Goal: Task Accomplishment & Management: Complete application form

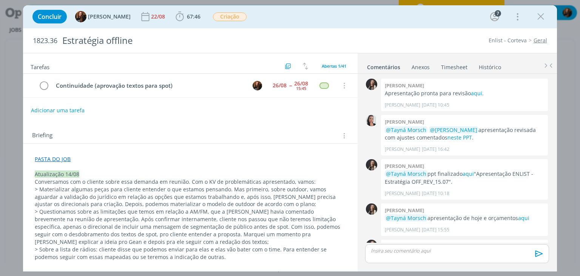
scroll to position [539, 0]
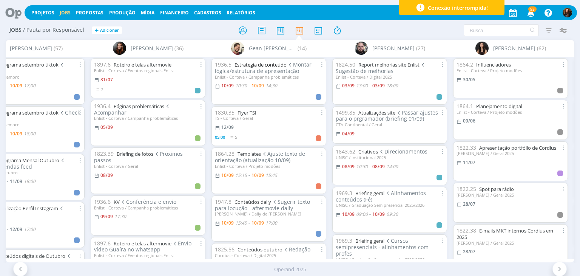
scroll to position [76, 0]
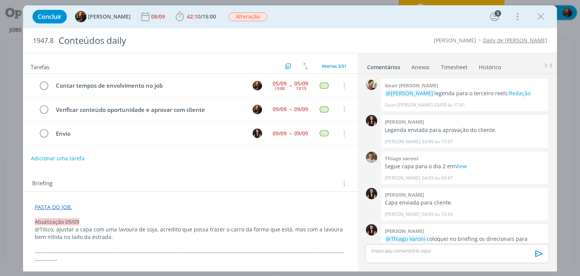
scroll to position [622, 0]
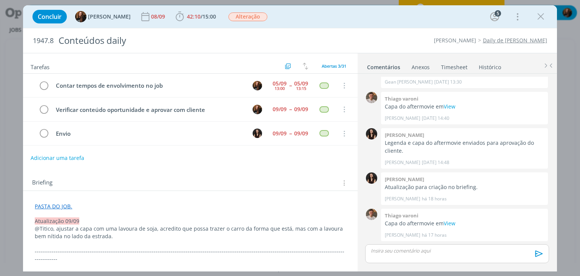
click at [61, 156] on button "Adicionar uma tarefa" at bounding box center [58, 157] width 54 height 13
click at [62, 157] on input "dialog" at bounding box center [140, 157] width 208 height 11
type input "R"
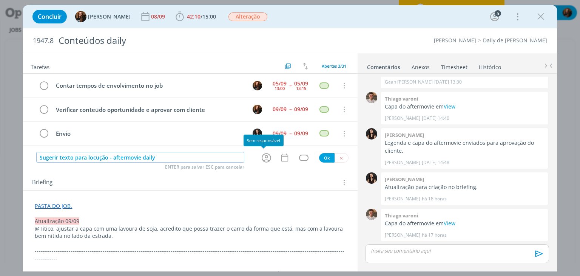
click at [261, 157] on icon "dialog" at bounding box center [267, 158] width 12 height 12
type input "Sugerir texto para locução - aftermovie daily"
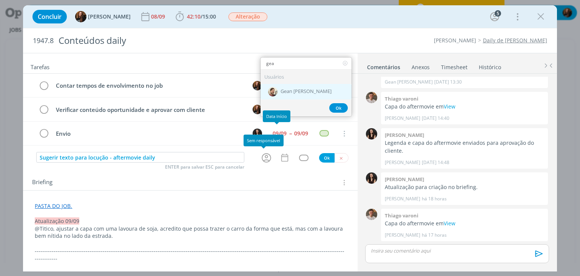
type input "gea"
click at [276, 91] on div "Gean [PERSON_NAME]" at bounding box center [306, 91] width 91 height 15
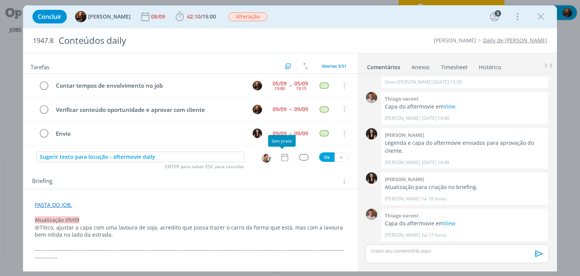
click at [280, 152] on icon "dialog" at bounding box center [285, 157] width 10 height 10
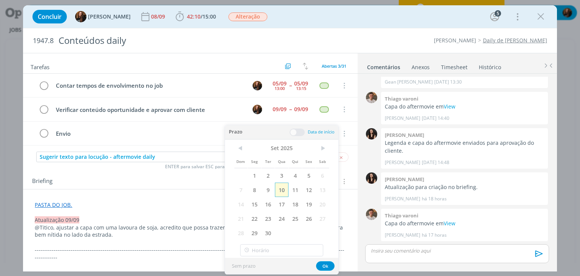
click at [284, 189] on span "10" at bounding box center [282, 189] width 14 height 14
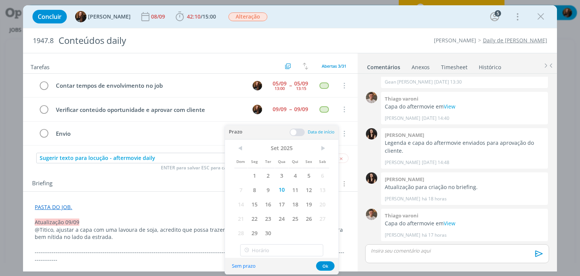
click at [297, 131] on span at bounding box center [297, 132] width 15 height 8
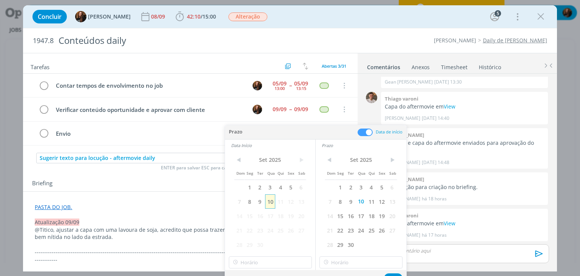
click at [270, 202] on span "10" at bounding box center [270, 201] width 10 height 14
click at [270, 266] on input "12:00" at bounding box center [270, 262] width 83 height 12
click at [271, 222] on div "15:45" at bounding box center [271, 219] width 85 height 14
type input "15:45"
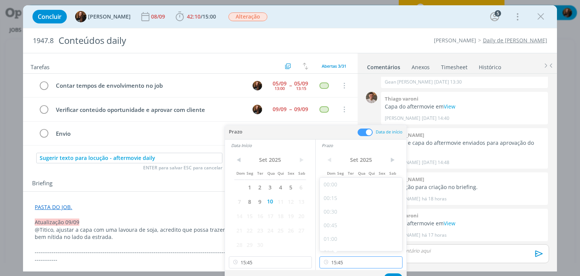
click at [370, 263] on input "15:45" at bounding box center [361, 262] width 83 height 12
click at [360, 235] on div "17:00" at bounding box center [362, 234] width 85 height 14
type input "17:00"
click at [395, 274] on button "Ok" at bounding box center [393, 277] width 19 height 9
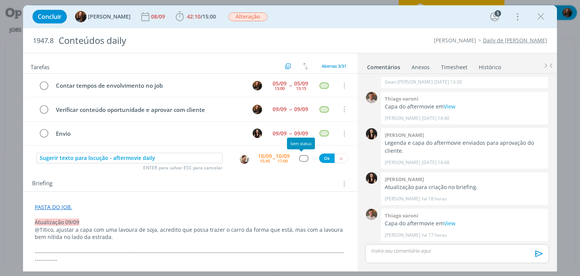
click at [301, 157] on div "dialog" at bounding box center [303, 158] width 9 height 6
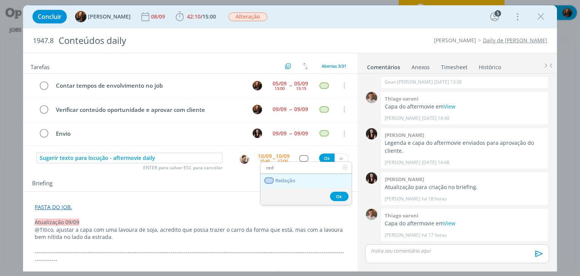
type input "red"
drag, startPoint x: 290, startPoint y: 180, endPoint x: 297, endPoint y: 177, distance: 7.4
click at [290, 180] on span "Redação" at bounding box center [286, 181] width 20 height 6
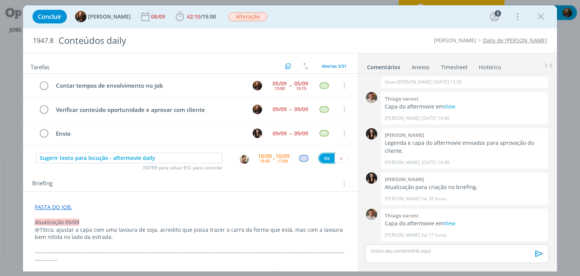
click at [328, 154] on button "Ok" at bounding box center [326, 157] width 15 height 9
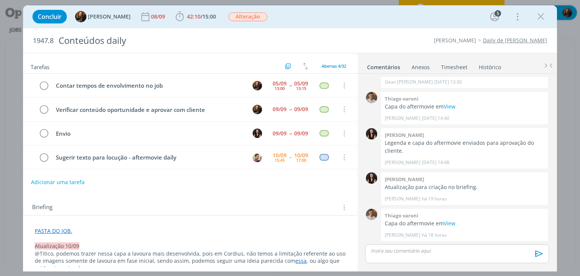
scroll to position [666, 0]
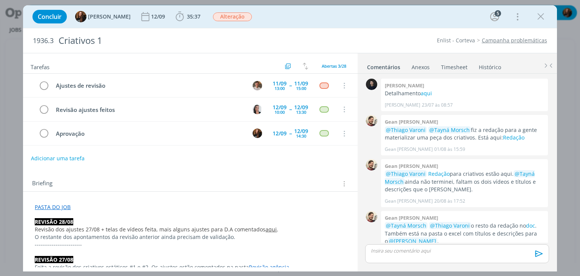
scroll to position [403, 0]
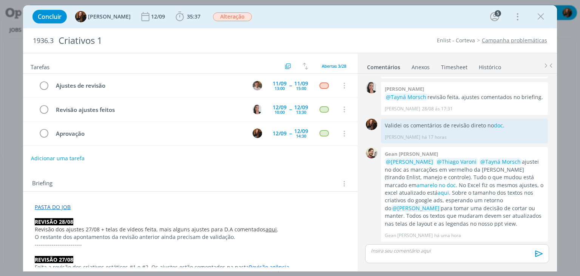
click at [449, 65] on link "Timesheet" at bounding box center [454, 65] width 27 height 11
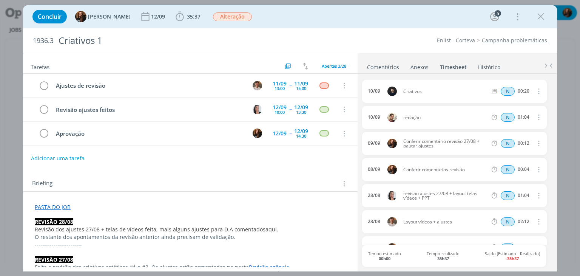
click at [390, 63] on link "Comentários" at bounding box center [383, 65] width 33 height 11
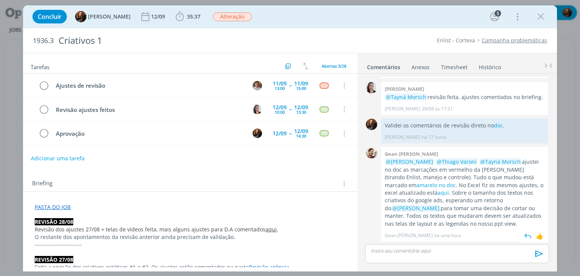
click at [521, 220] on p "@Caroline Pieczarka @Thiago Varoni @Tayná Morsch ajustei no doc as marcações em…" at bounding box center [464, 192] width 159 height 69
drag, startPoint x: 399, startPoint y: 192, endPoint x: 412, endPoint y: 224, distance: 34.0
click at [412, 224] on p "@Caroline Pieczarka @Thiago Varoni @Tayná Morsch ajustei no doc as marcações em…" at bounding box center [464, 192] width 159 height 69
copy p "Sobre o tamanho dos textos nos criativos do google ads, esperando um retorno do…"
click at [208, 164] on div "Tarefas Usar Job de template Criar template a partir deste job Visualizar Templ…" at bounding box center [190, 160] width 334 height 214
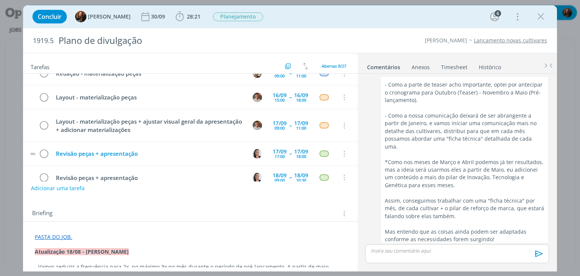
scroll to position [98, 0]
